Goal: Answer question/provide support: Share knowledge or assist other users

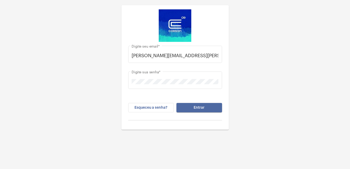
click at [201, 109] on span "Entrar" at bounding box center [198, 108] width 11 height 4
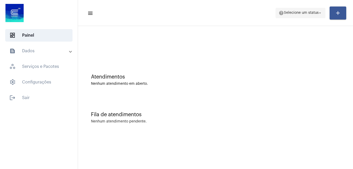
click at [294, 12] on span "Selecione um status" at bounding box center [301, 13] width 35 height 4
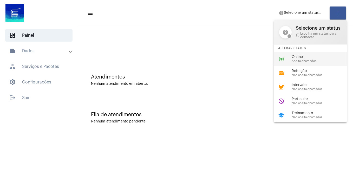
click at [302, 60] on span "Aceita chamadas" at bounding box center [321, 61] width 59 height 3
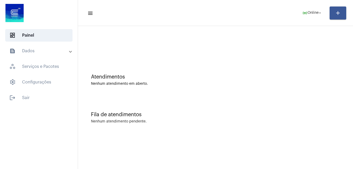
click at [161, 54] on div at bounding box center [216, 44] width 270 height 30
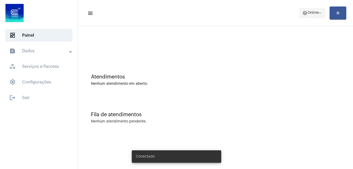
click at [310, 12] on span "Online" at bounding box center [313, 13] width 11 height 4
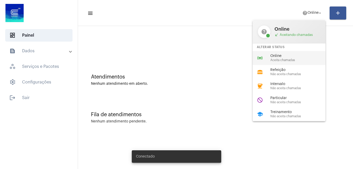
click at [275, 53] on div "online_prediction Online Aceita chamadas" at bounding box center [293, 58] width 81 height 14
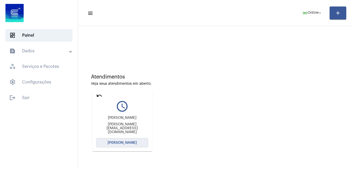
click at [131, 145] on button "[PERSON_NAME]" at bounding box center [122, 142] width 52 height 9
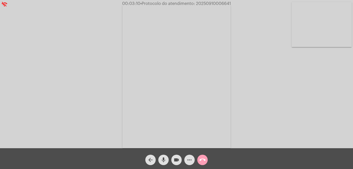
click at [203, 161] on mat-icon "call_end" at bounding box center [203, 160] width 6 height 6
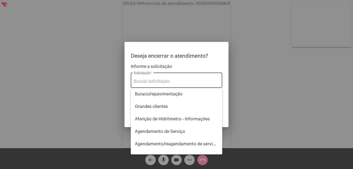
click at [179, 79] on input "Solicitação *" at bounding box center [176, 81] width 85 height 5
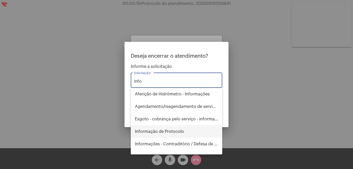
click at [172, 131] on span "Informação de Protocolo" at bounding box center [176, 131] width 83 height 12
type input "Informação de Protocolo"
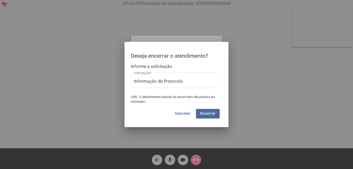
click at [210, 112] on span "Encerrar" at bounding box center [207, 114] width 15 height 4
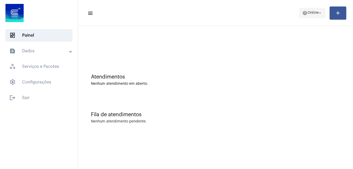
click at [303, 16] on span "help Online arrow_drop_down" at bounding box center [313, 12] width 20 height 9
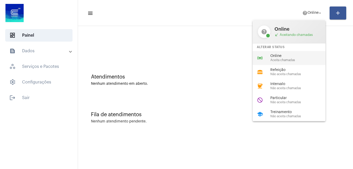
click at [285, 56] on span "Online" at bounding box center [300, 56] width 59 height 4
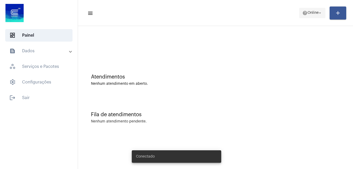
click at [307, 16] on span "help Online arrow_drop_down" at bounding box center [313, 12] width 20 height 9
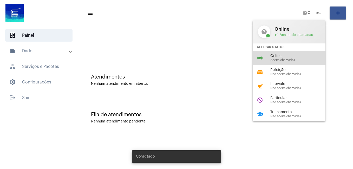
click at [285, 53] on div "online_prediction Online Aceita chamadas" at bounding box center [293, 58] width 81 height 14
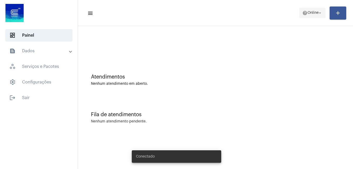
click at [308, 11] on span "Online" at bounding box center [313, 13] width 11 height 4
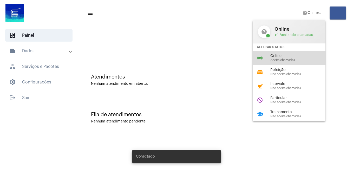
click at [279, 54] on div "online_prediction Online Aceita chamadas" at bounding box center [293, 58] width 81 height 14
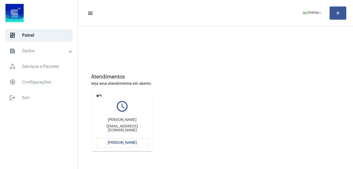
click at [135, 142] on span "[PERSON_NAME]" at bounding box center [122, 143] width 29 height 4
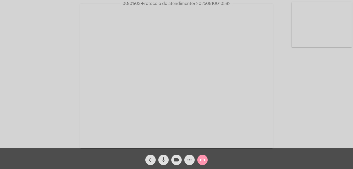
click at [190, 160] on mat-icon "more_horiz" at bounding box center [190, 160] width 6 height 6
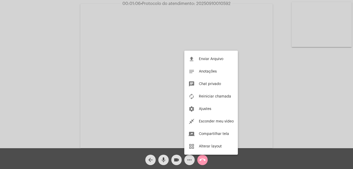
click at [191, 162] on div at bounding box center [176, 84] width 353 height 169
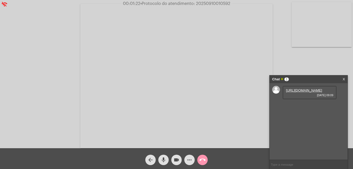
click at [297, 92] on link "https://neft-transfer-bucket.s3.amazonaws.com/temp-f9414bd6-8858-72d0-1a02-f240…" at bounding box center [304, 90] width 36 height 4
click at [343, 138] on div "https://neft-transfer-bucket.s3.amazonaws.com/temp-f9414bd6-8858-72d0-1a02-f240…" at bounding box center [309, 121] width 78 height 77
click at [307, 107] on span "Matrícula 2260025-6" at bounding box center [301, 105] width 31 height 4
copy span "2260025"
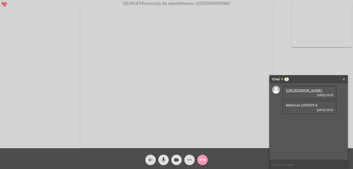
click at [298, 136] on div "https://neft-transfer-bucket.s3.amazonaws.com/temp-f9414bd6-8858-72d0-1a02-f240…" at bounding box center [309, 121] width 78 height 77
click at [305, 122] on link "https://neft-transfer-bucket.s3.amazonaws.com/temp-8ee81909-0fb6-b634-3892-0453…" at bounding box center [304, 120] width 36 height 4
click at [344, 78] on link "X" at bounding box center [344, 79] width 2 height 8
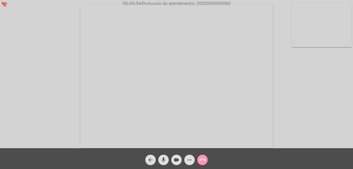
click at [199, 162] on button "call_end" at bounding box center [203, 160] width 10 height 10
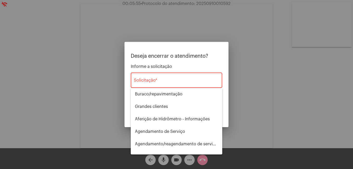
click at [185, 72] on div "Solicitação *" at bounding box center [176, 80] width 85 height 16
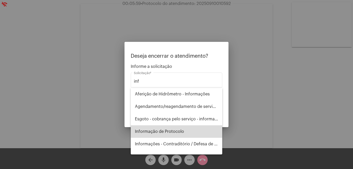
click at [181, 131] on span "Informação de Protocolo" at bounding box center [176, 131] width 83 height 12
type input "Informação de Protocolo"
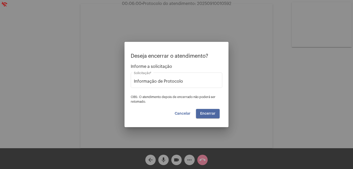
click at [209, 115] on span "Encerrar" at bounding box center [207, 114] width 15 height 4
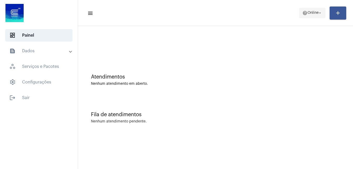
click at [318, 16] on span "help Online arrow_drop_down" at bounding box center [313, 12] width 20 height 9
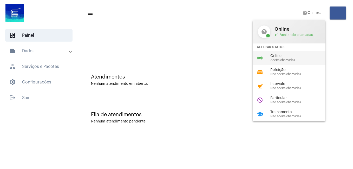
click at [289, 60] on span "Aceita chamadas" at bounding box center [300, 60] width 59 height 3
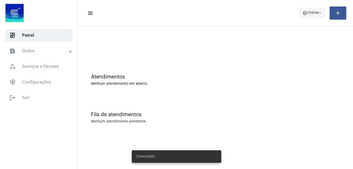
click at [305, 16] on span "help Online arrow_drop_down" at bounding box center [313, 12] width 20 height 9
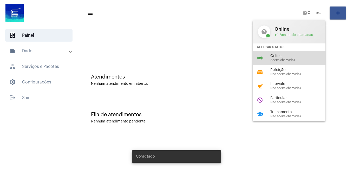
click at [295, 57] on span "Online" at bounding box center [300, 56] width 59 height 4
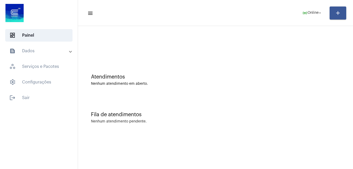
click at [197, 84] on div "Nenhum atendimento em aberto." at bounding box center [215, 84] width 249 height 4
click at [308, 11] on span "Online" at bounding box center [313, 13] width 11 height 4
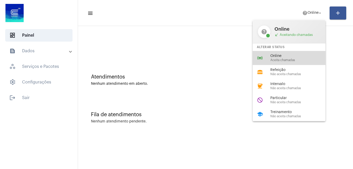
click at [272, 56] on span "Online" at bounding box center [300, 56] width 59 height 4
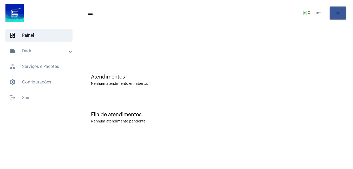
click at [151, 64] on div "Atendimentos Nenhum atendimento em aberto." at bounding box center [216, 78] width 270 height 38
click at [177, 44] on div at bounding box center [216, 44] width 270 height 30
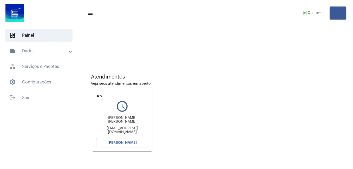
click at [132, 143] on span "[PERSON_NAME]" at bounding box center [122, 143] width 29 height 4
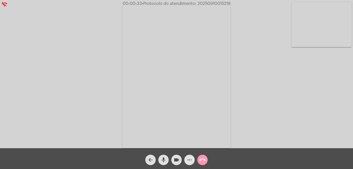
click at [191, 163] on mat-icon "more_horiz" at bounding box center [190, 160] width 6 height 6
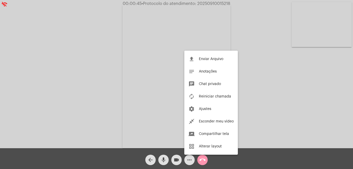
click at [192, 162] on div at bounding box center [176, 84] width 353 height 169
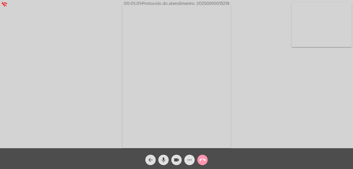
click at [192, 159] on mat-icon "more_horiz" at bounding box center [190, 160] width 6 height 6
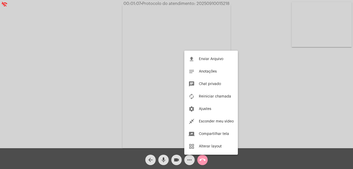
click at [189, 157] on div at bounding box center [176, 84] width 353 height 169
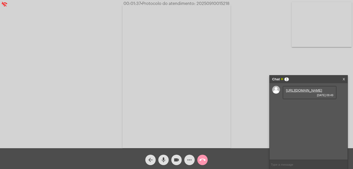
click at [302, 92] on link "[URL][DOMAIN_NAME]" at bounding box center [304, 90] width 36 height 4
click at [322, 107] on link "[URL][DOMAIN_NAME]" at bounding box center [304, 105] width 36 height 4
click at [309, 122] on link "[URL][DOMAIN_NAME]" at bounding box center [304, 120] width 36 height 4
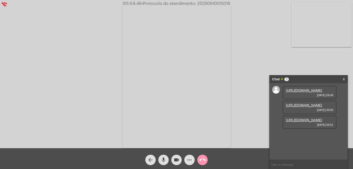
click at [301, 162] on input "text" at bounding box center [309, 164] width 78 height 9
click at [307, 107] on link "[URL][DOMAIN_NAME]" at bounding box center [304, 105] width 36 height 4
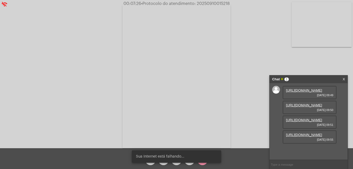
scroll to position [31, 0]
click at [310, 137] on link "[URL][DOMAIN_NAME]" at bounding box center [304, 135] width 36 height 4
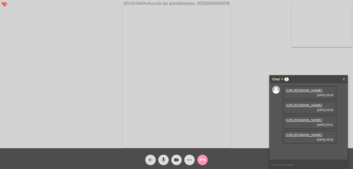
click at [178, 162] on mat-icon "videocam" at bounding box center [177, 160] width 6 height 6
click at [166, 160] on mat-icon "mic" at bounding box center [164, 160] width 6 height 6
click at [173, 162] on button "videocam_off" at bounding box center [177, 160] width 10 height 10
click at [168, 161] on button "mic_off" at bounding box center [164, 160] width 10 height 10
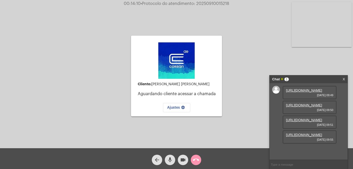
click at [344, 79] on link "X" at bounding box center [344, 79] width 2 height 8
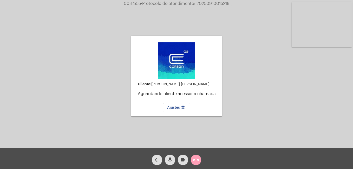
click at [194, 157] on span "call_end" at bounding box center [196, 160] width 6 height 10
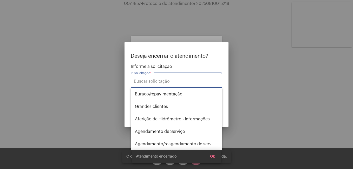
click at [173, 78] on div "Solicitação *" at bounding box center [176, 80] width 85 height 16
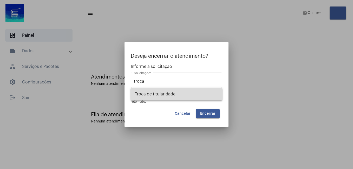
click at [183, 94] on span "Troca de titularidade" at bounding box center [176, 94] width 83 height 12
type input "Troca de titularidade"
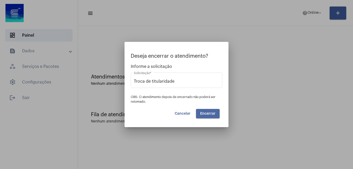
click at [209, 111] on button "Encerrar" at bounding box center [208, 113] width 24 height 9
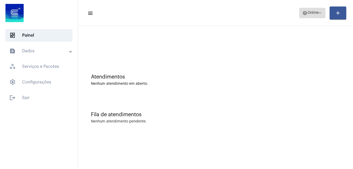
click at [306, 12] on mat-icon "help" at bounding box center [305, 12] width 5 height 5
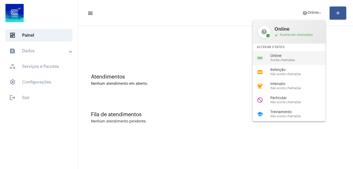
click at [291, 59] on span "Aceita chamadas" at bounding box center [300, 60] width 59 height 3
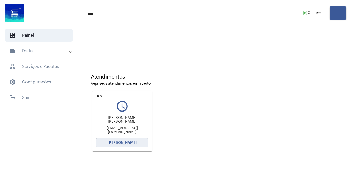
click at [138, 144] on button "[PERSON_NAME]" at bounding box center [122, 142] width 52 height 9
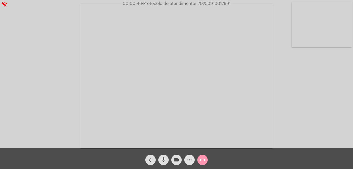
click at [191, 159] on mat-icon "more_horiz" at bounding box center [190, 160] width 6 height 6
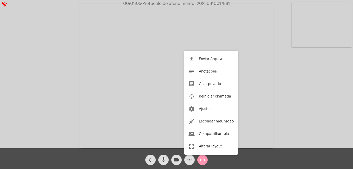
click at [192, 159] on div at bounding box center [176, 84] width 353 height 169
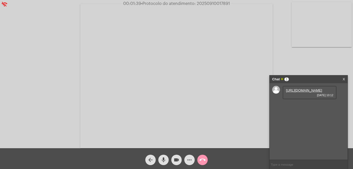
click at [301, 92] on link "[URL][DOMAIN_NAME]" at bounding box center [304, 90] width 36 height 4
click at [301, 107] on link "[URL][DOMAIN_NAME]" at bounding box center [304, 105] width 36 height 4
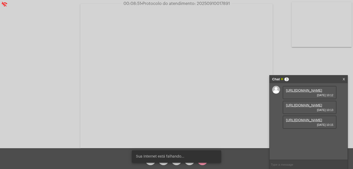
scroll to position [4, 0]
click at [302, 122] on link "[URL][DOMAIN_NAME]" at bounding box center [304, 120] width 36 height 4
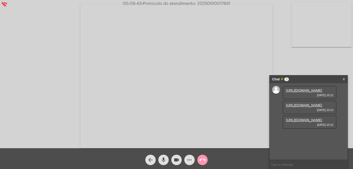
click at [175, 159] on mat-icon "videocam" at bounding box center [177, 160] width 6 height 6
click at [164, 159] on mat-icon "mic" at bounding box center [164, 160] width 6 height 6
click at [175, 161] on mat-icon "videocam_off" at bounding box center [177, 160] width 6 height 6
click at [163, 161] on mat-icon "mic_off" at bounding box center [164, 160] width 6 height 6
click at [282, 164] on input "text" at bounding box center [309, 164] width 78 height 9
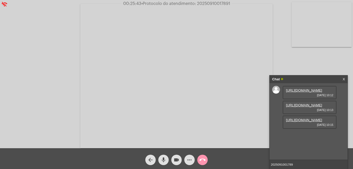
type input "20250910017891"
click at [188, 155] on span "more_horiz" at bounding box center [190, 160] width 6 height 10
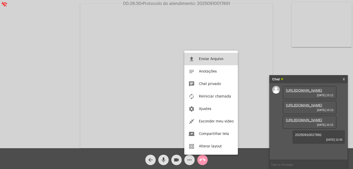
click at [201, 56] on button "file_upload Enviar Arquivo" at bounding box center [212, 59] width 54 height 12
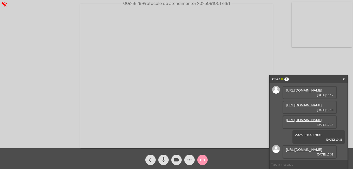
click at [188, 160] on mat-icon "more_horiz" at bounding box center [190, 160] width 6 height 6
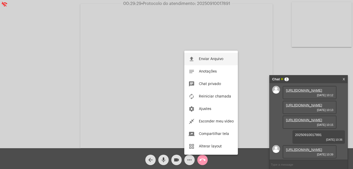
click at [202, 61] on button "file_upload Enviar Arquivo" at bounding box center [212, 59] width 54 height 12
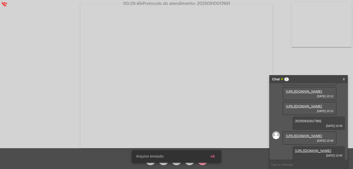
scroll to position [72, 0]
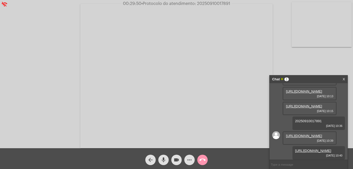
click at [296, 134] on link "[URL][DOMAIN_NAME]" at bounding box center [304, 136] width 36 height 4
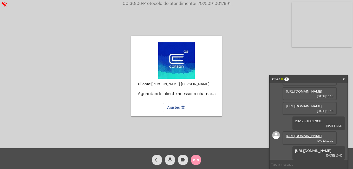
click at [198, 159] on mat-icon "call_end" at bounding box center [196, 160] width 6 height 6
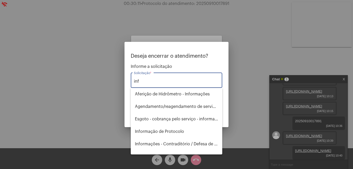
type input "info"
click at [174, 80] on input "info" at bounding box center [176, 81] width 85 height 5
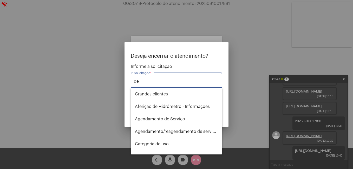
type input "d"
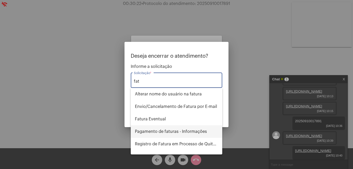
click at [190, 131] on span "Pagamento de faturas - Informações" at bounding box center [176, 131] width 83 height 12
type input "Pagamento de faturas - Informações"
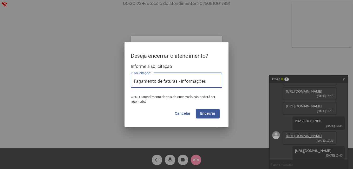
click at [206, 117] on button "Encerrar" at bounding box center [208, 113] width 24 height 9
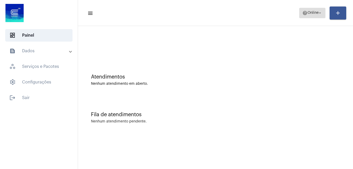
click at [305, 17] on span "help Online arrow_drop_down" at bounding box center [313, 12] width 20 height 9
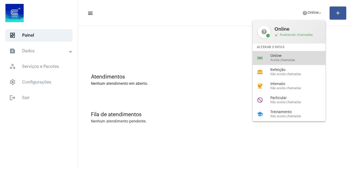
click at [281, 59] on span "Aceita chamadas" at bounding box center [300, 60] width 59 height 3
click at [281, 59] on div "Atendimentos Nenhum atendimento em aberto." at bounding box center [216, 78] width 270 height 38
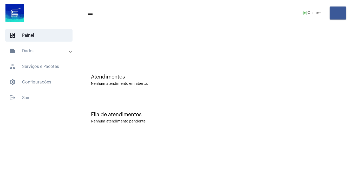
drag, startPoint x: 323, startPoint y: 103, endPoint x: 323, endPoint y: 107, distance: 3.7
click at [323, 107] on div "Fila de atendimentos Nenhum atendimento pendente." at bounding box center [216, 115] width 270 height 38
click at [317, 15] on span "online_prediction Online arrow_drop_down" at bounding box center [313, 12] width 20 height 9
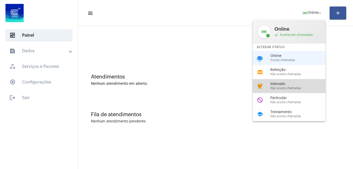
click at [290, 88] on span "Não aceita chamadas" at bounding box center [300, 88] width 59 height 3
